Goal: Check status: Check status

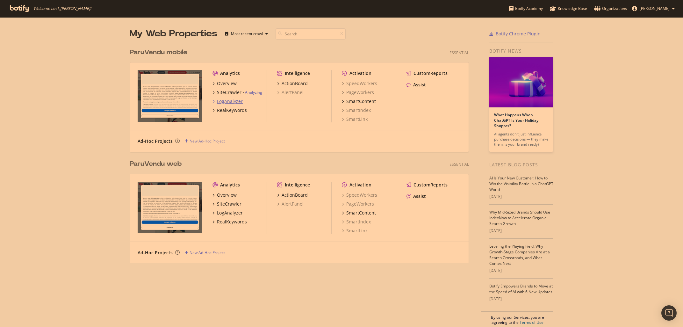
scroll to position [327, 683]
